Goal: Use online tool/utility: Utilize a website feature to perform a specific function

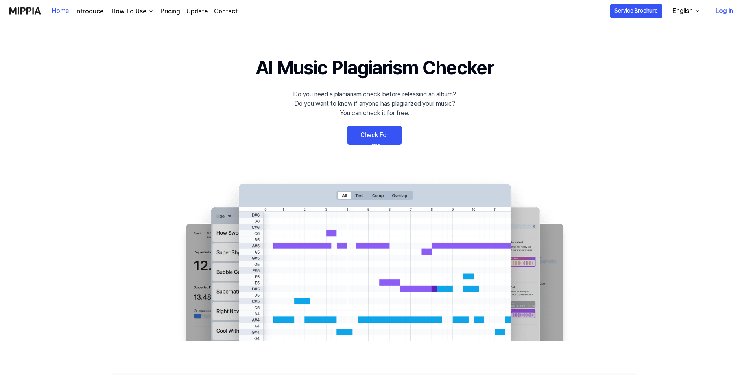
click at [368, 134] on link "Check For Free" at bounding box center [374, 135] width 55 height 19
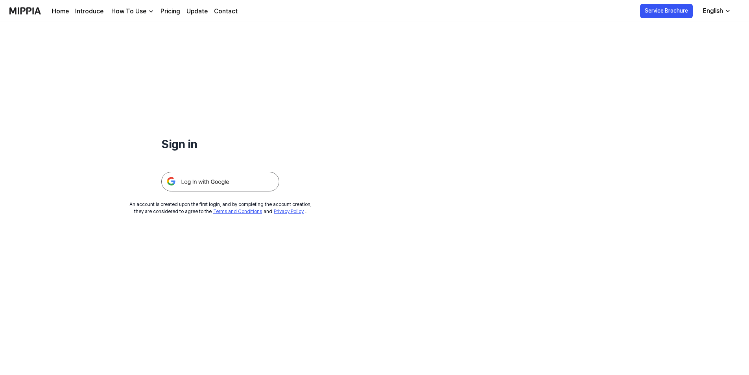
click at [257, 182] on img at bounding box center [220, 182] width 118 height 20
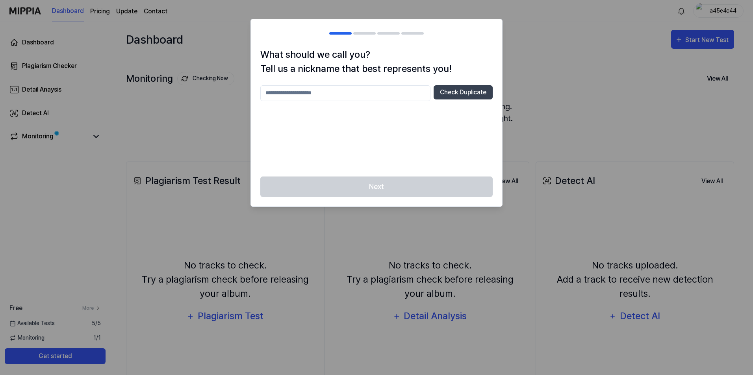
click at [398, 97] on input "text" at bounding box center [345, 93] width 170 height 16
click at [691, 37] on div at bounding box center [376, 187] width 753 height 375
click at [406, 190] on div "Next" at bounding box center [376, 192] width 251 height 30
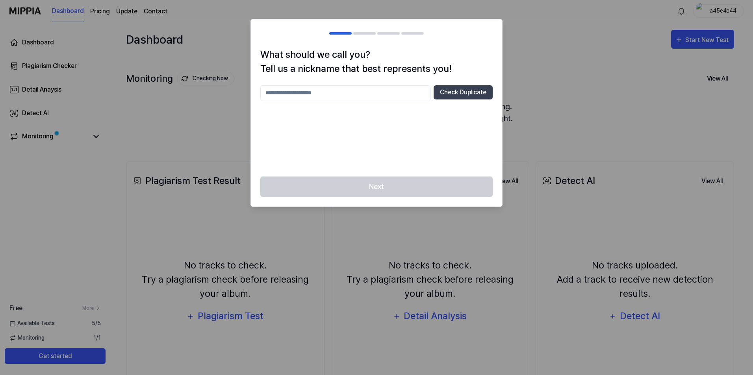
click at [301, 90] on input "text" at bounding box center [345, 93] width 170 height 16
type input "*****"
click at [445, 92] on button "Check Duplicate" at bounding box center [462, 92] width 59 height 14
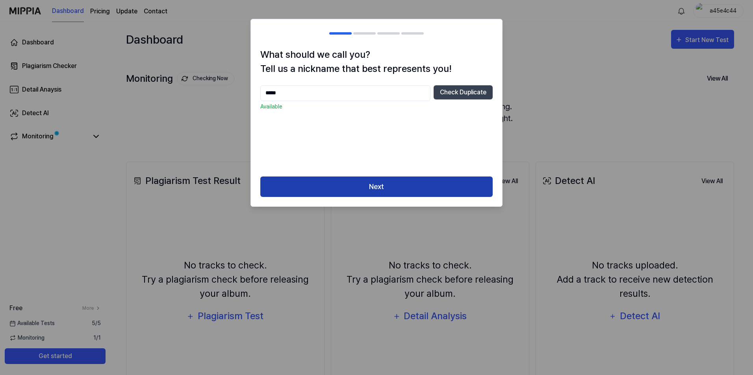
click at [409, 189] on button "Next" at bounding box center [376, 187] width 232 height 21
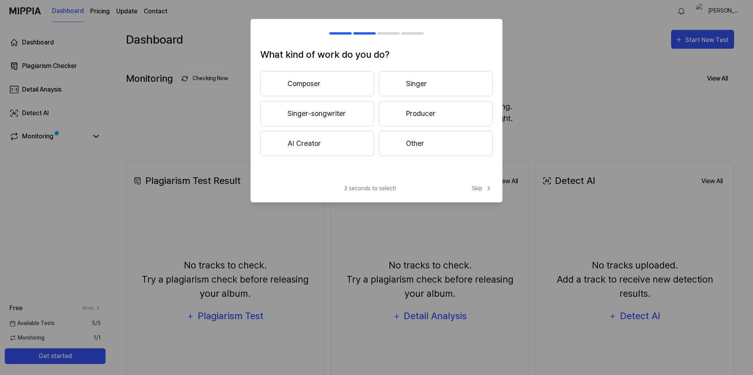
drag, startPoint x: 339, startPoint y: 124, endPoint x: 342, endPoint y: 91, distance: 33.5
click at [342, 91] on div "Composer Singer Singer-songwriter Producer AI Creator Other" at bounding box center [376, 113] width 232 height 85
click at [413, 118] on button "Producer" at bounding box center [436, 113] width 114 height 25
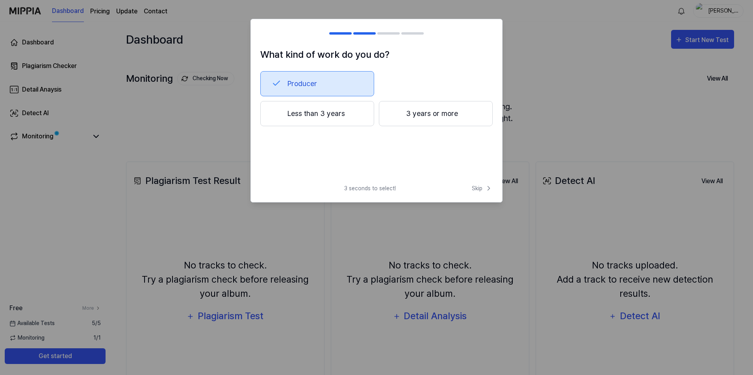
click at [412, 117] on button "3 years or more" at bounding box center [436, 113] width 114 height 25
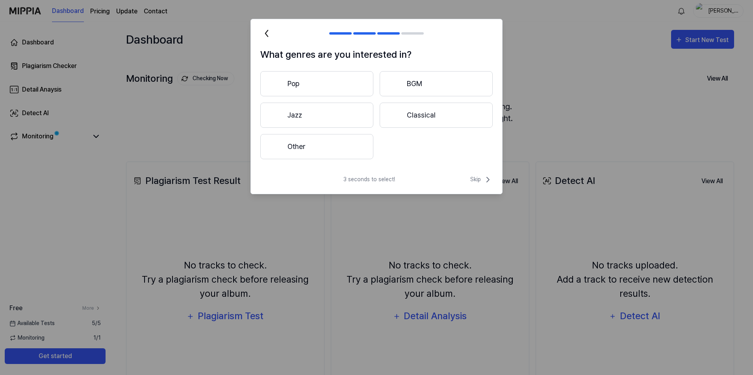
click at [357, 142] on button "Other" at bounding box center [316, 146] width 113 height 25
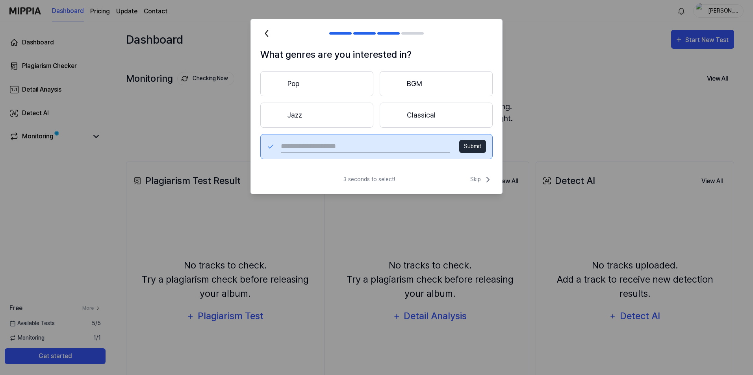
click at [427, 85] on button "BGM" at bounding box center [435, 83] width 113 height 25
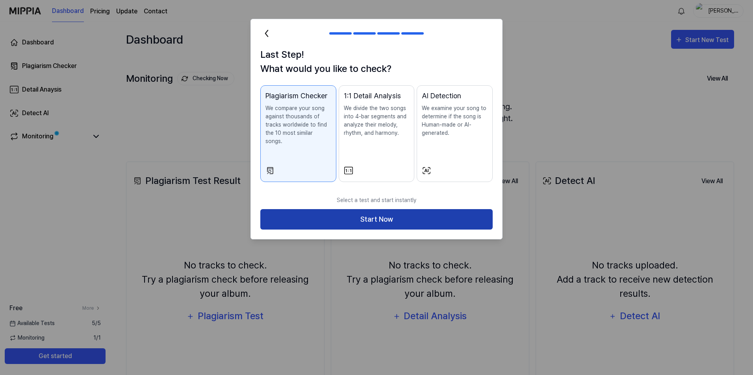
click at [439, 212] on button "Start Now" at bounding box center [376, 219] width 232 height 21
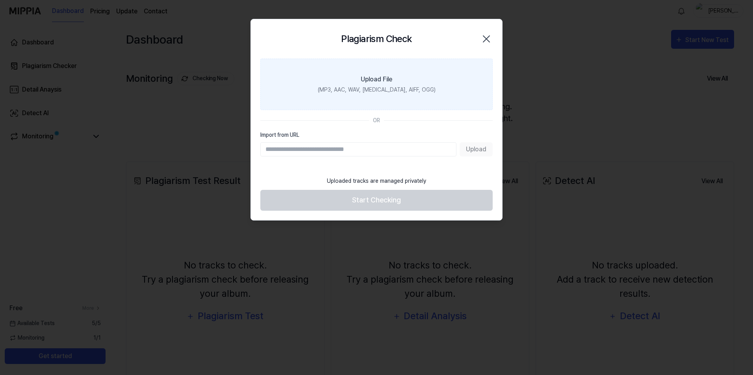
click at [372, 89] on div "(MP3, AAC, WAV, FLAC, AIFF, OGG)" at bounding box center [377, 90] width 118 height 8
click at [0, 0] on input "Upload File (MP3, AAC, WAV, FLAC, AIFF, OGG)" at bounding box center [0, 0] width 0 height 0
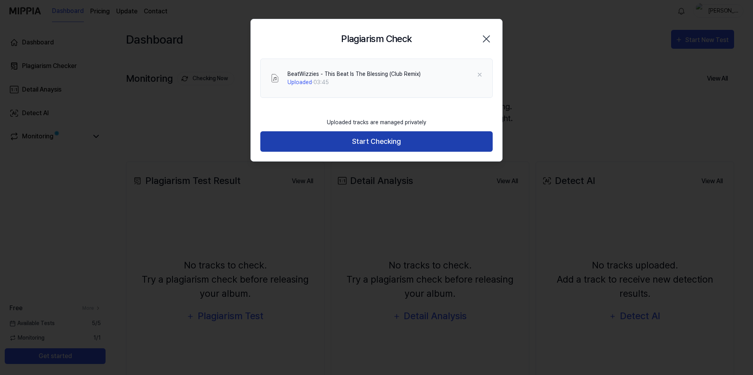
click at [377, 144] on button "Start Checking" at bounding box center [376, 141] width 232 height 21
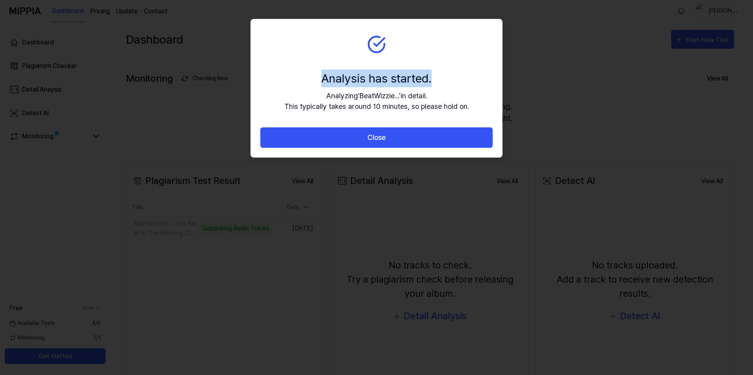
drag, startPoint x: 425, startPoint y: 25, endPoint x: 466, endPoint y: 61, distance: 55.0
click at [466, 61] on section "Analysis has started. Analyzing ' BeatWizzie... ' in detail. This typically tak…" at bounding box center [376, 73] width 251 height 108
drag, startPoint x: 466, startPoint y: 61, endPoint x: 459, endPoint y: 60, distance: 7.1
click at [459, 60] on section "Analysis has started. Analyzing ' BeatWizzie... ' in detail. This typically tak…" at bounding box center [376, 73] width 251 height 108
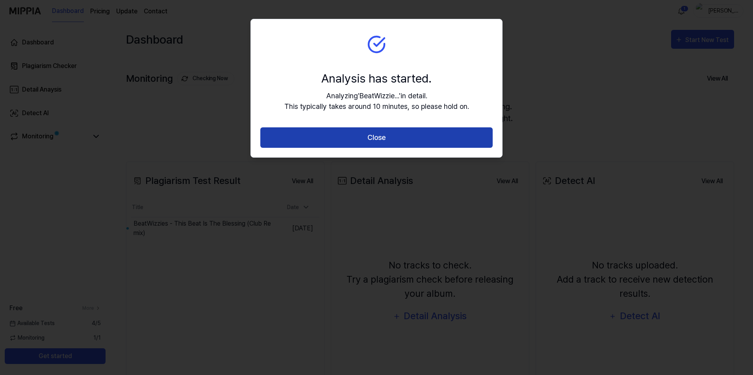
click at [410, 143] on button "Close" at bounding box center [376, 138] width 232 height 21
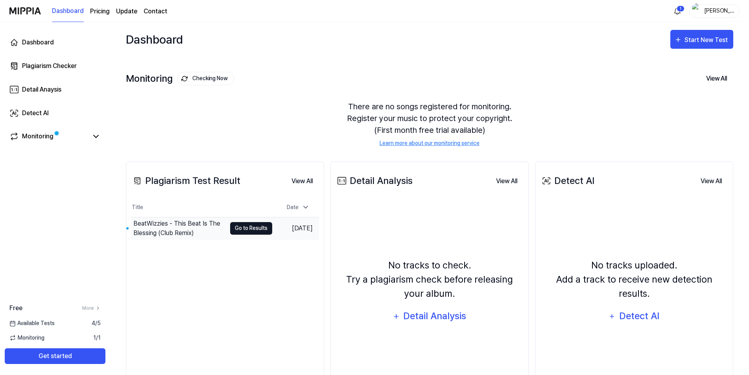
click at [254, 230] on button "Go to Results" at bounding box center [251, 228] width 42 height 13
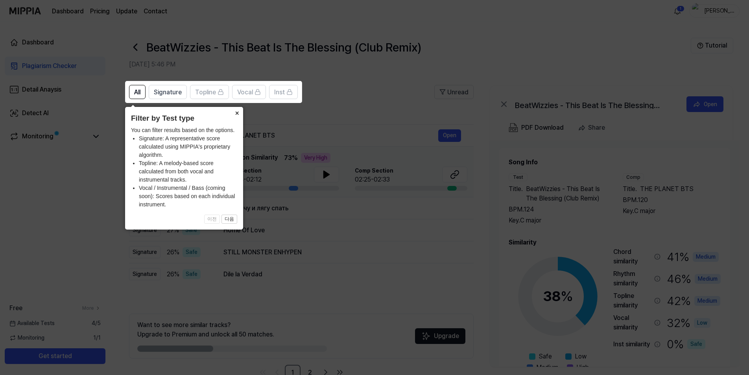
click at [235, 112] on button "×" at bounding box center [237, 112] width 13 height 11
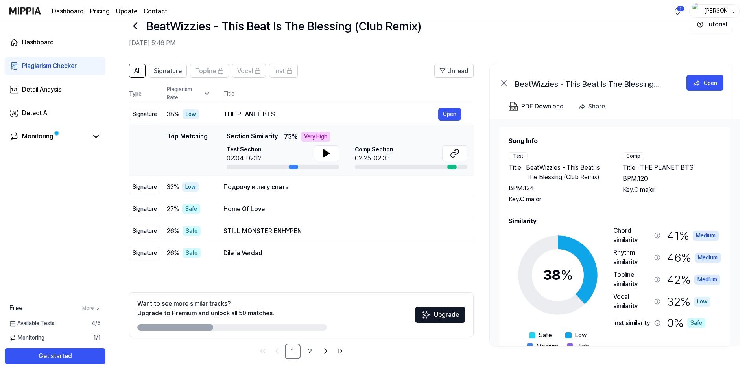
scroll to position [34, 0]
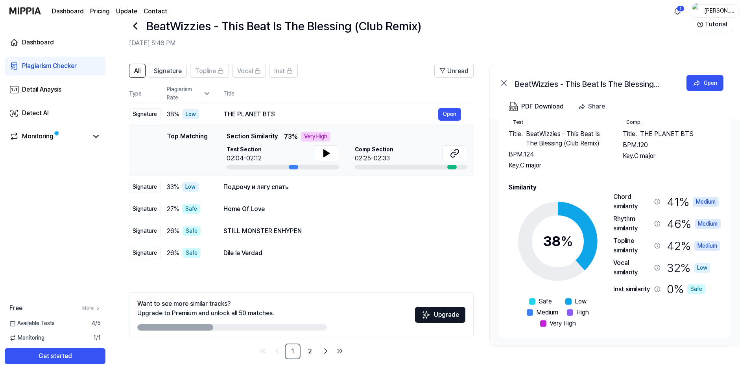
drag, startPoint x: 693, startPoint y: 135, endPoint x: 667, endPoint y: 134, distance: 26.4
click at [667, 134] on div "Title . THE PLANET BTS" at bounding box center [672, 133] width 98 height 9
click at [666, 134] on span "THE PLANET BTS" at bounding box center [667, 133] width 54 height 9
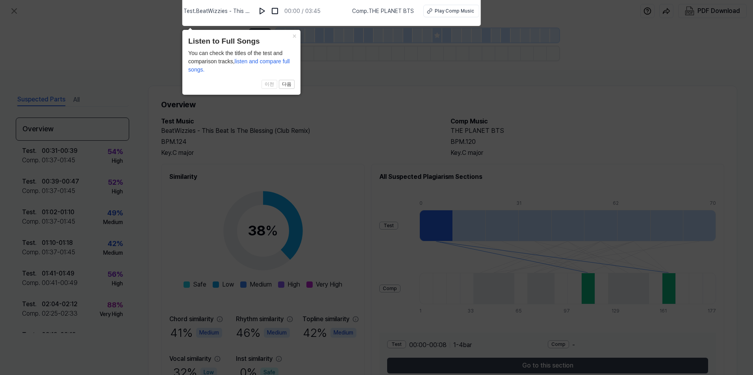
click at [385, 108] on icon at bounding box center [376, 185] width 753 height 379
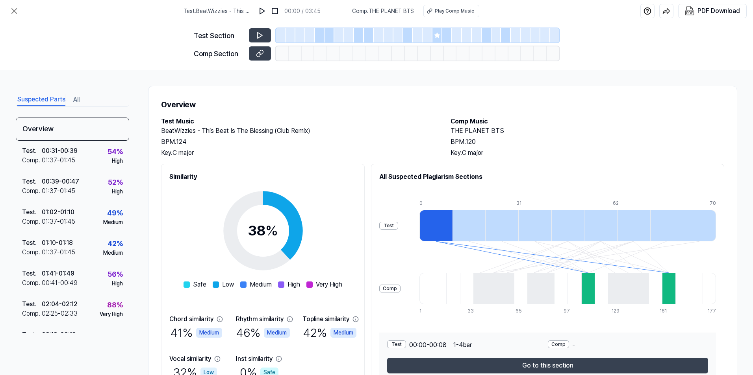
scroll to position [39, 0]
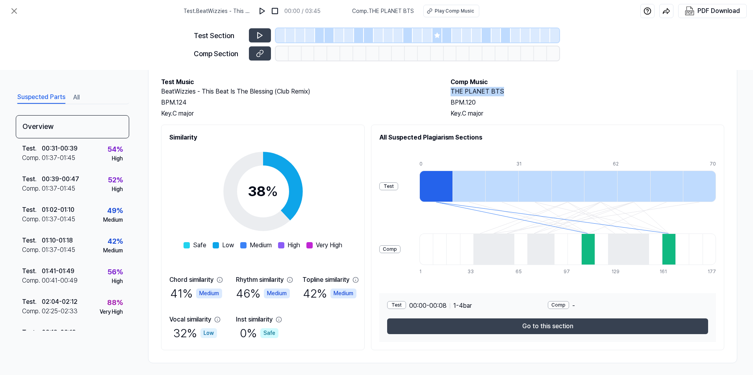
drag, startPoint x: 449, startPoint y: 91, endPoint x: 497, endPoint y: 91, distance: 48.0
click at [497, 91] on h2 "THE PLANET BTS" at bounding box center [587, 91] width 274 height 9
copy h2 "THE PLANET BTS"
